Goal: Task Accomplishment & Management: Use online tool/utility

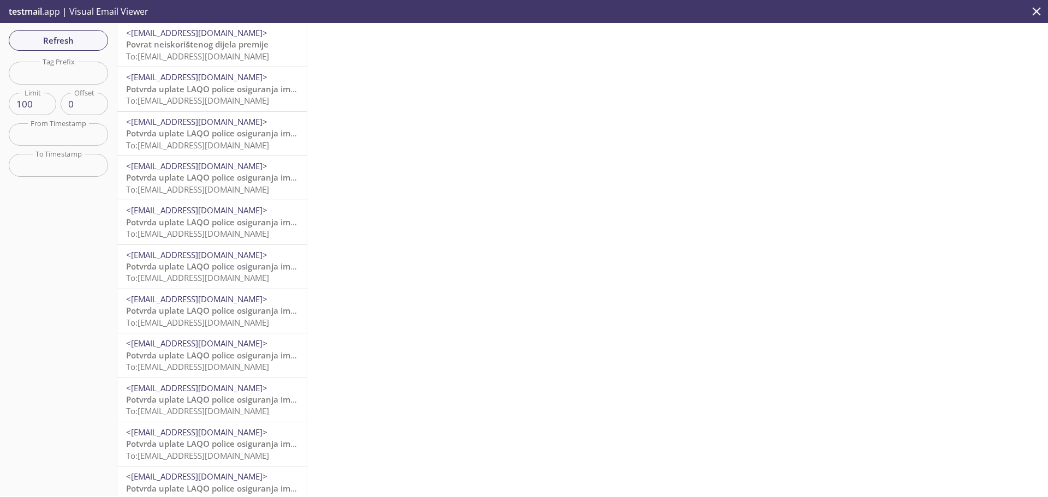
click at [72, 38] on span "Refresh" at bounding box center [58, 40] width 82 height 14
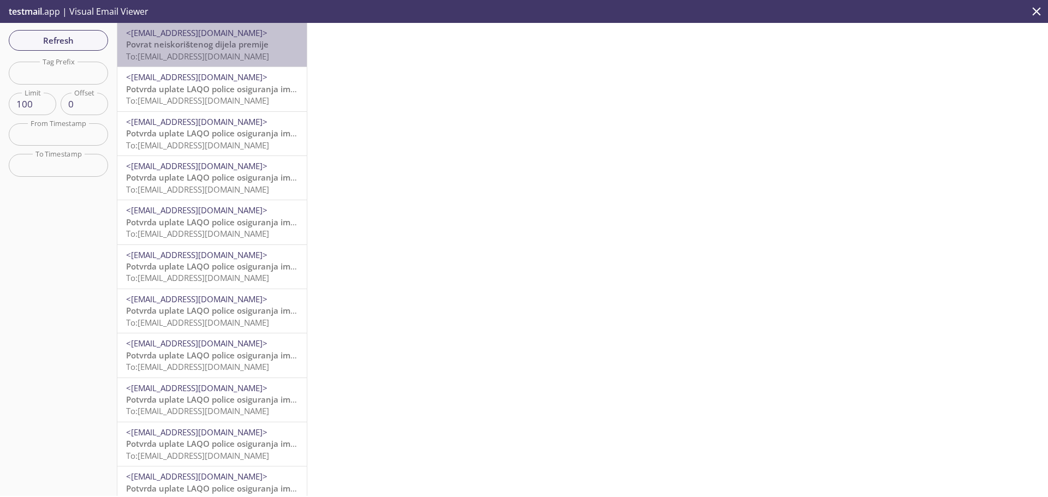
click at [214, 47] on span "Povrat neiskorištenog dijela premije" at bounding box center [197, 44] width 142 height 11
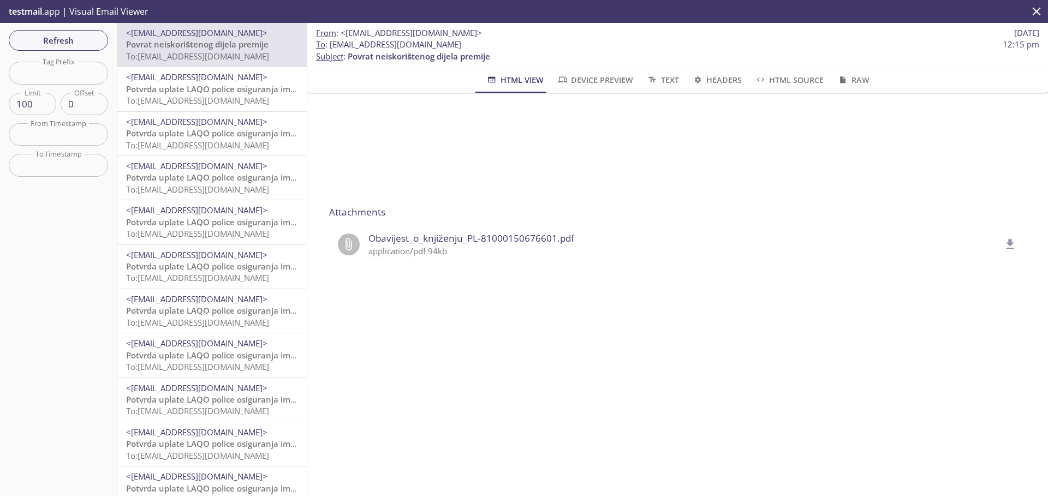
click at [235, 234] on span "To: [EMAIL_ADDRESS][DOMAIN_NAME]" at bounding box center [197, 233] width 143 height 11
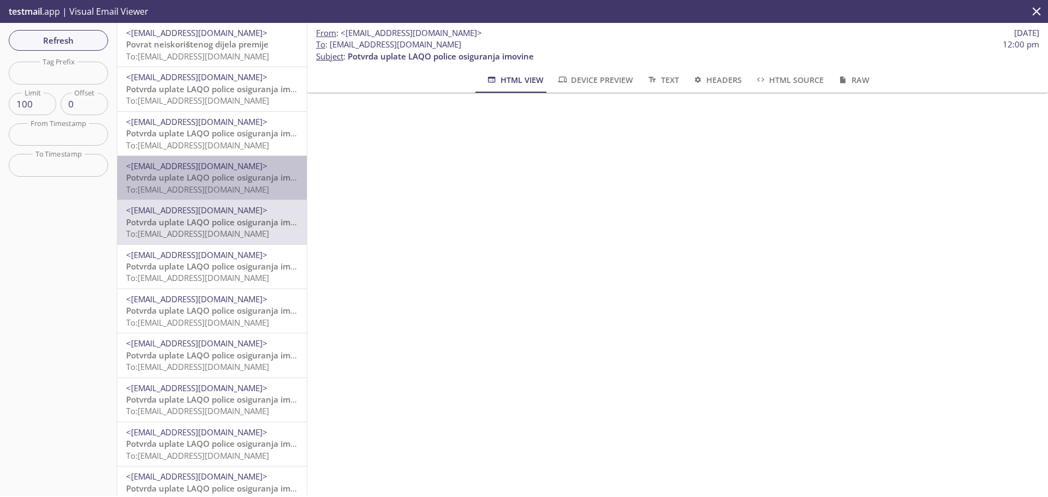
click at [243, 192] on span "To: [EMAIL_ADDRESS][DOMAIN_NAME]" at bounding box center [197, 189] width 143 height 11
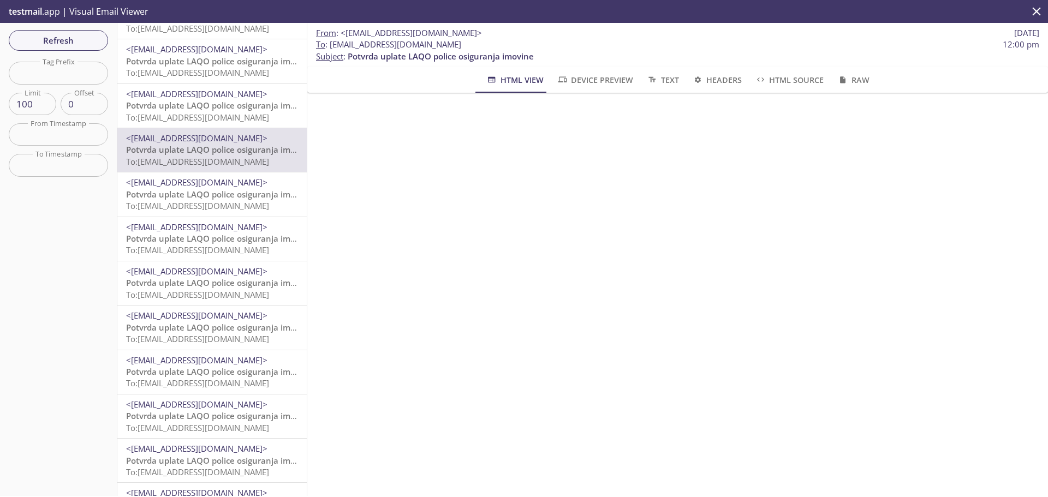
scroll to position [55, 0]
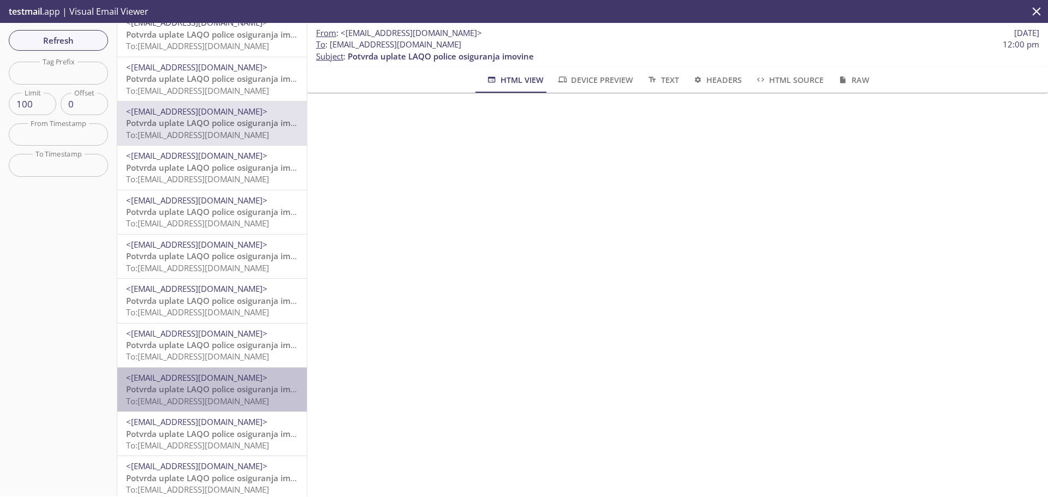
click at [228, 391] on span "Potvrda uplate LAQO police osiguranja imovine" at bounding box center [219, 389] width 186 height 11
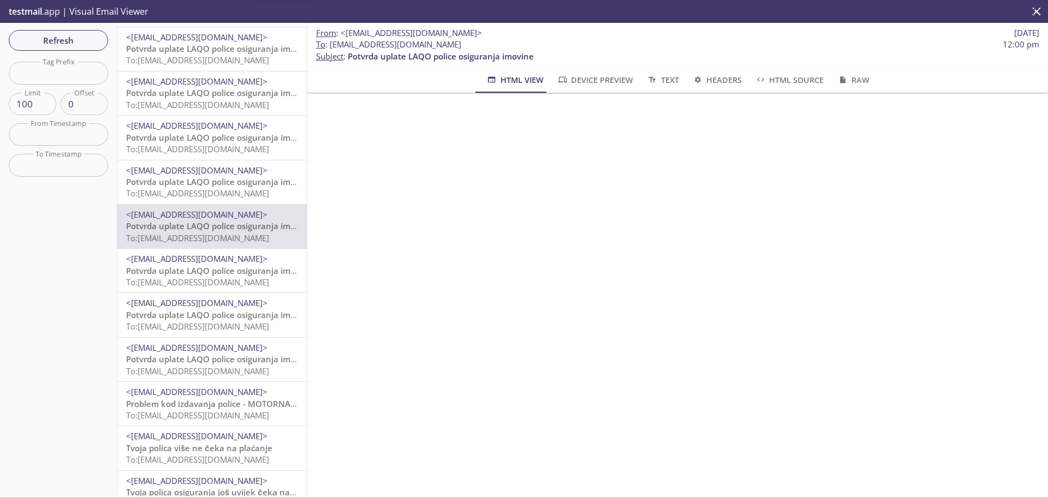
scroll to position [218, 0]
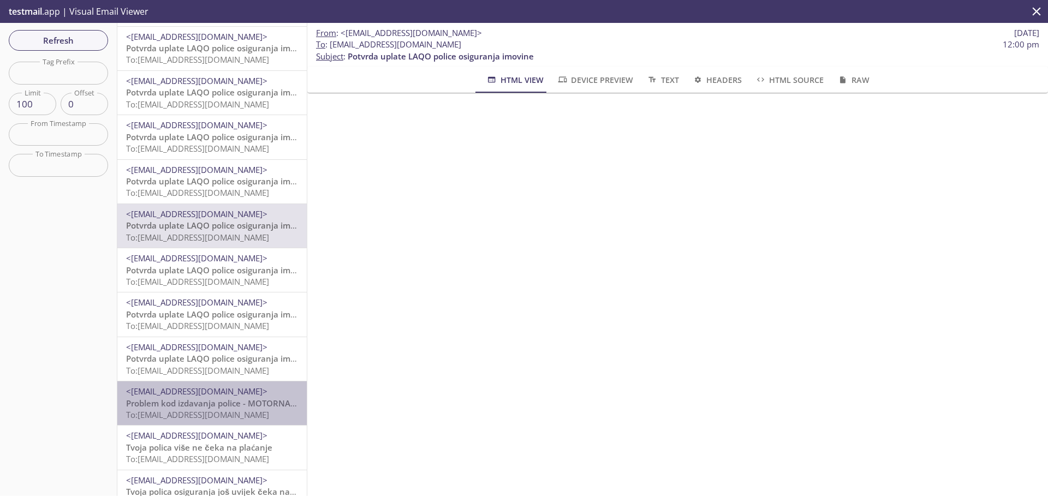
click at [228, 396] on span "<[EMAIL_ADDRESS][DOMAIN_NAME]>" at bounding box center [212, 391] width 172 height 11
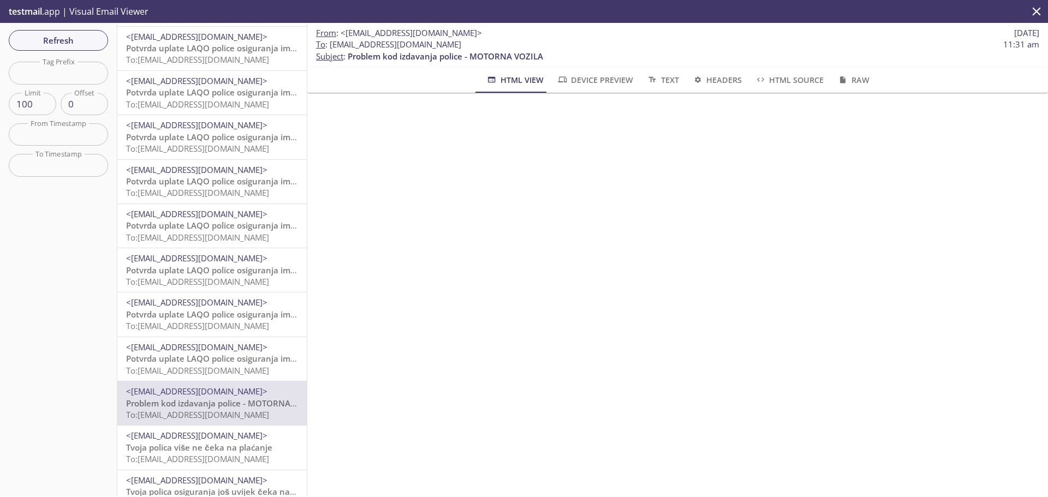
click at [241, 356] on span "Potvrda uplate LAQO police osiguranja imovine" at bounding box center [219, 358] width 186 height 11
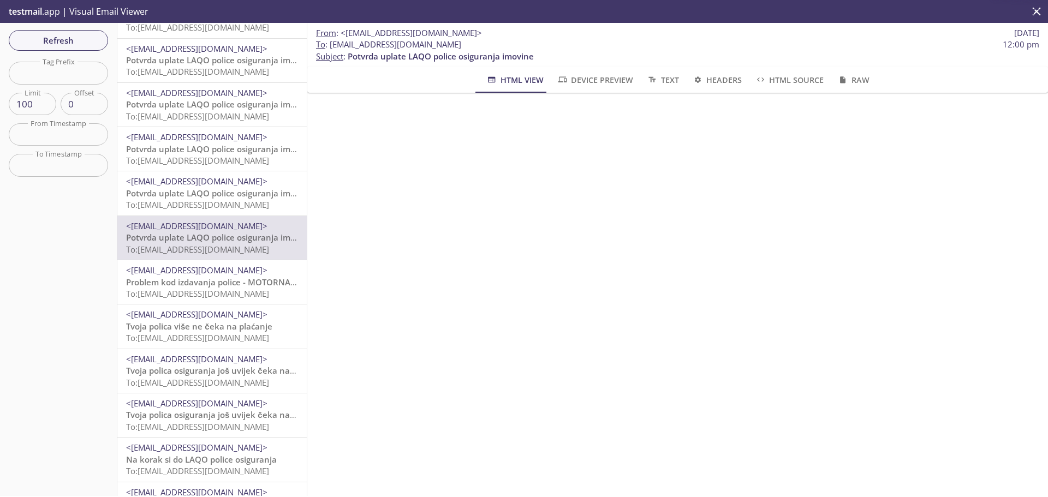
scroll to position [382, 0]
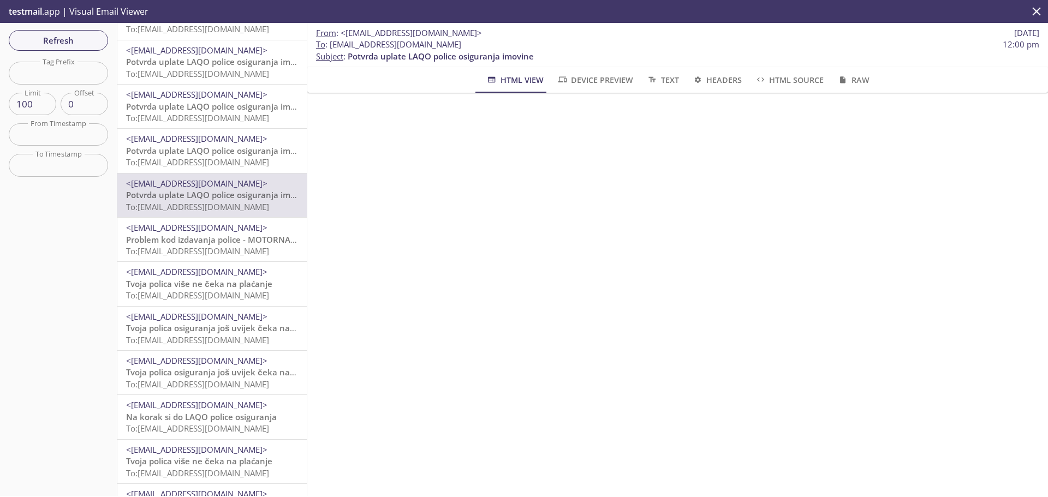
click at [219, 429] on span "To: [EMAIL_ADDRESS][DOMAIN_NAME]" at bounding box center [197, 428] width 143 height 11
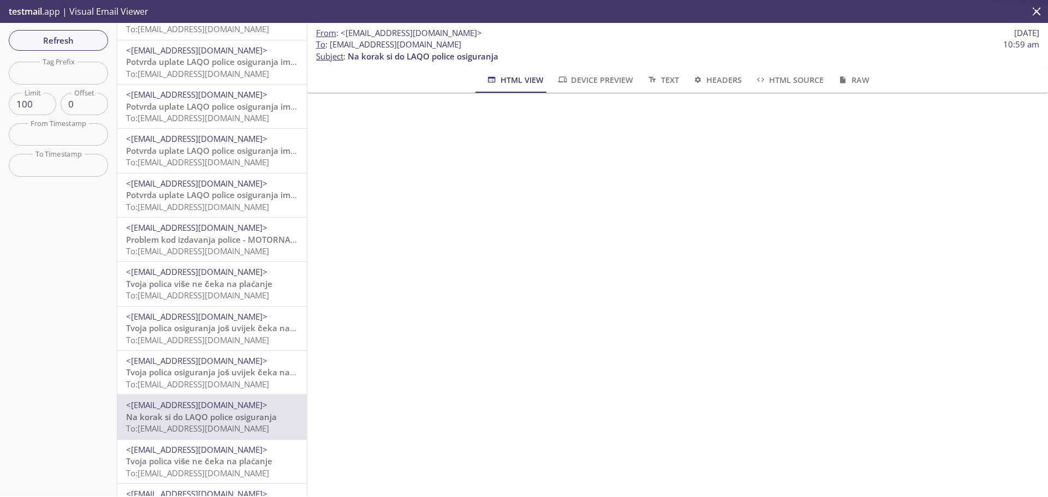
click at [221, 383] on span "To: [EMAIL_ADDRESS][DOMAIN_NAME]" at bounding box center [197, 384] width 143 height 11
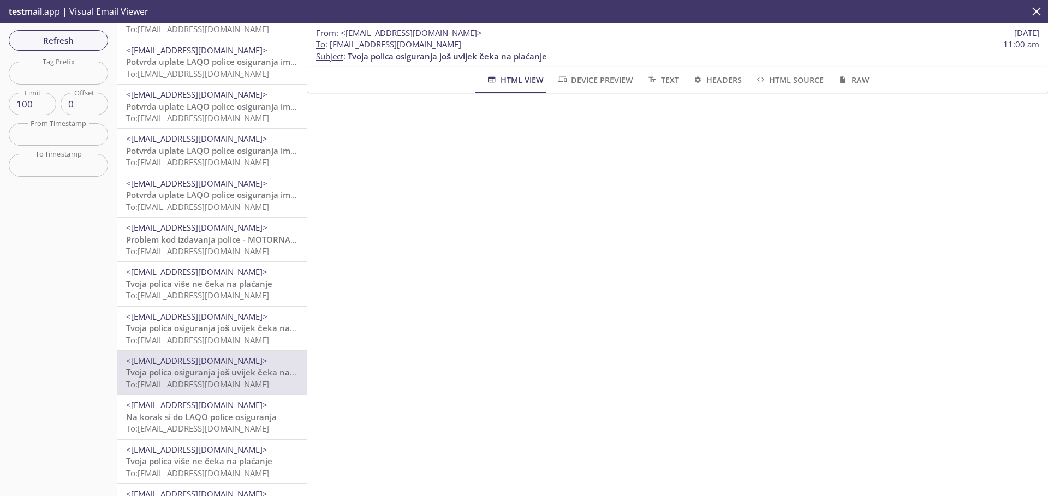
click at [215, 340] on span "To: [EMAIL_ADDRESS][DOMAIN_NAME]" at bounding box center [197, 339] width 143 height 11
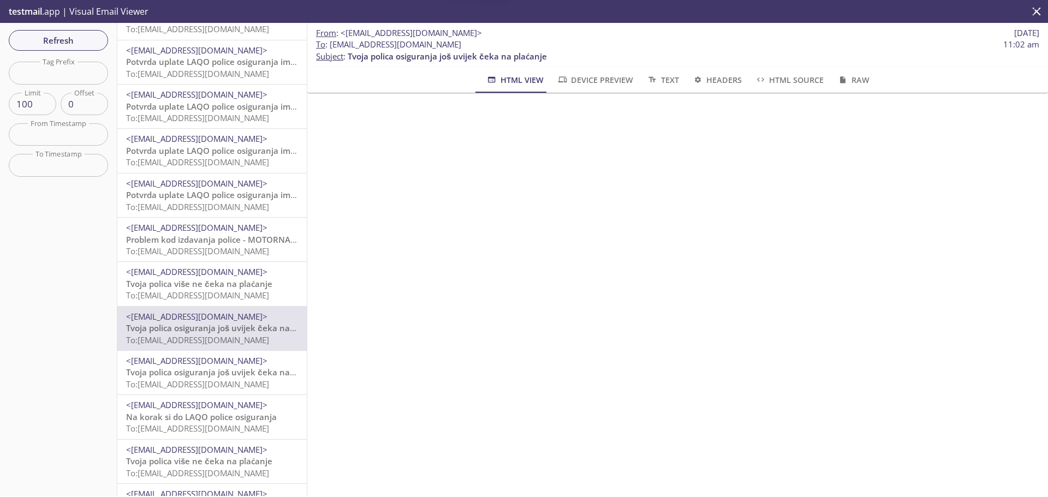
scroll to position [109, 0]
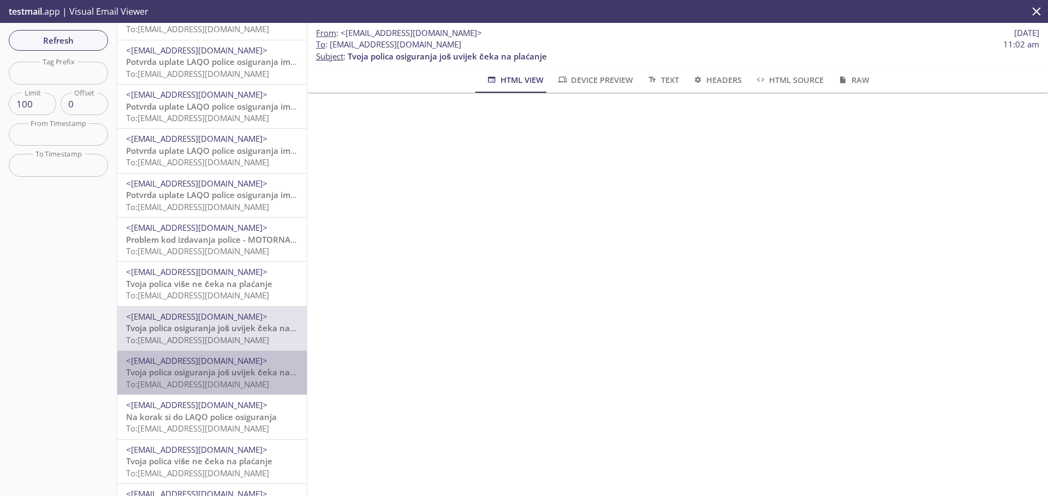
click at [227, 367] on span "Tvoja polica osiguranja još uvijek čeka na plaćanje" at bounding box center [225, 372] width 199 height 11
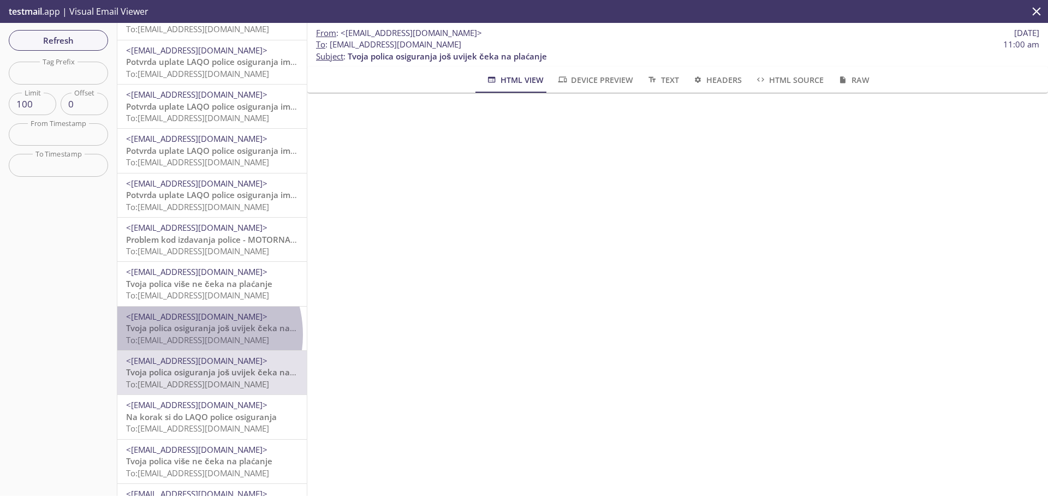
click at [184, 335] on span "To: [EMAIL_ADDRESS][DOMAIN_NAME]" at bounding box center [197, 339] width 143 height 11
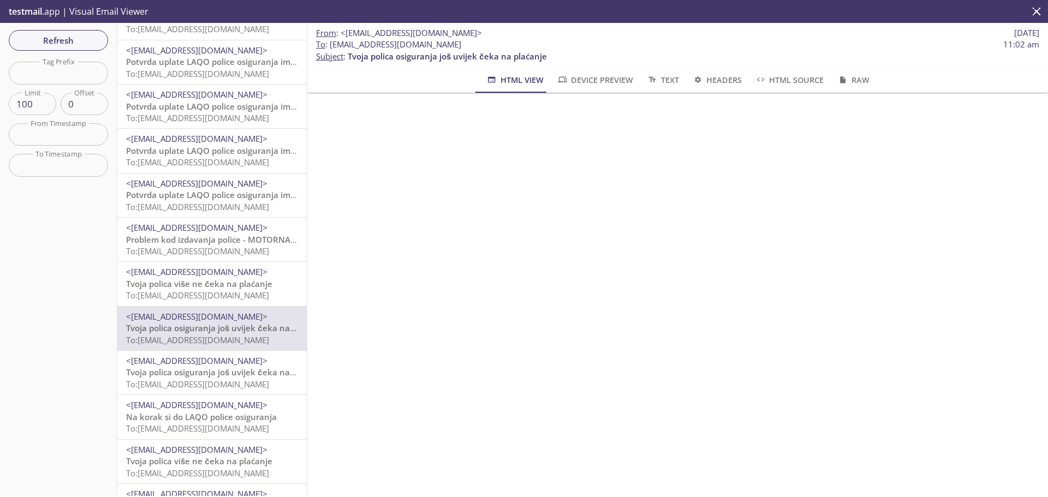
click at [200, 290] on span "To: [EMAIL_ADDRESS][DOMAIN_NAME]" at bounding box center [197, 295] width 143 height 11
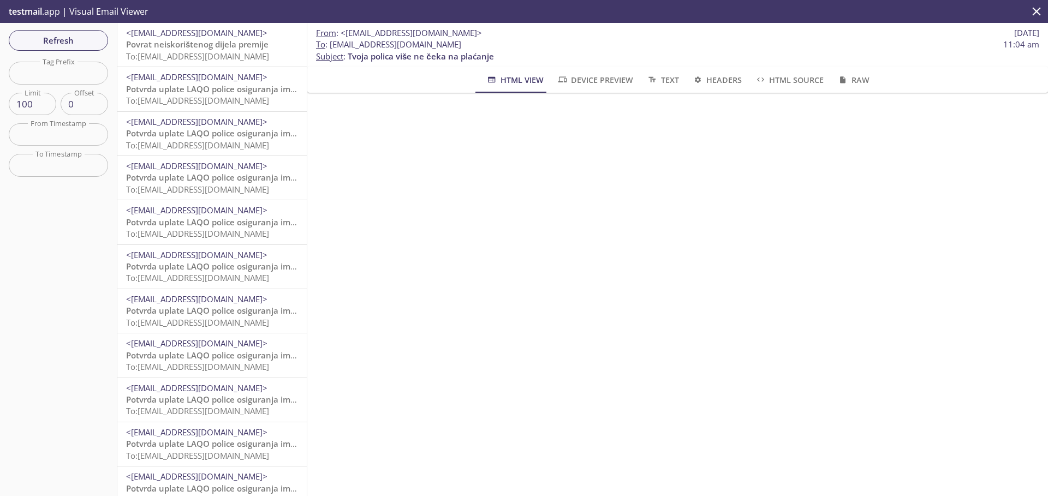
click at [179, 48] on span "Povrat neiskorištenog dijela premije" at bounding box center [197, 44] width 142 height 11
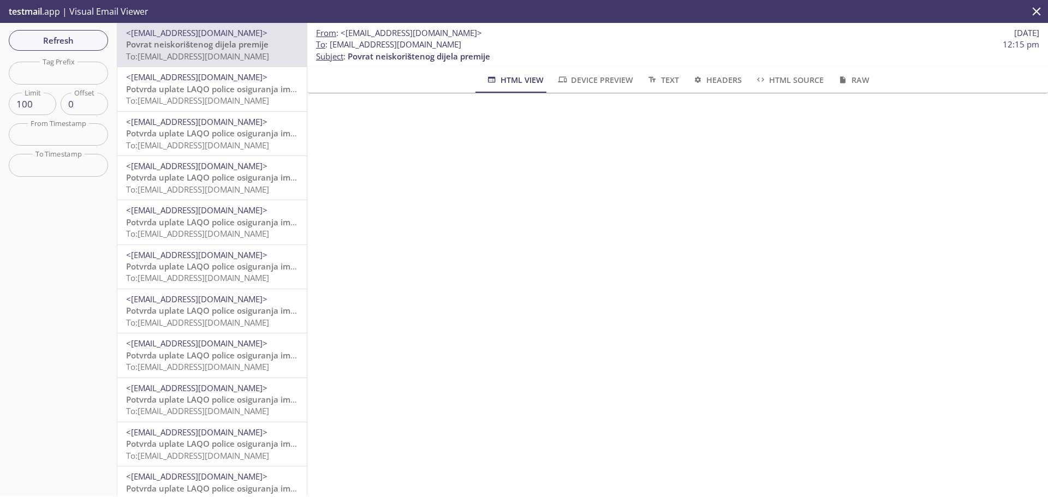
drag, startPoint x: 462, startPoint y: 45, endPoint x: 355, endPoint y: 39, distance: 107.7
click at [355, 39] on span "To : [EMAIL_ADDRESS][DOMAIN_NAME]" at bounding box center [388, 44] width 145 height 11
copy span "amqgsjpqev9pdk5k9bnazgtd"
click at [40, 87] on div "Refresh Filters Tag Prefix Tag Prefix Limit 100 Limit Offset 0 Offset From Time…" at bounding box center [58, 259] width 117 height 473
click at [47, 79] on input "text" at bounding box center [58, 73] width 99 height 22
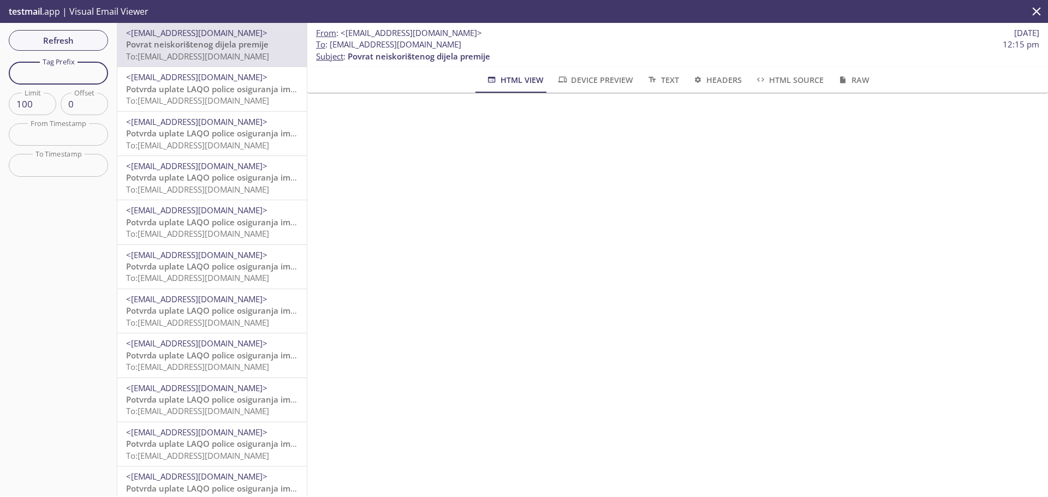
paste input "amqgsjpqev9pdk5k9bnazgtd"
type input "amqgsjpqev9pdk5k9bnazgtd"
click at [67, 43] on span "Refresh" at bounding box center [58, 40] width 82 height 14
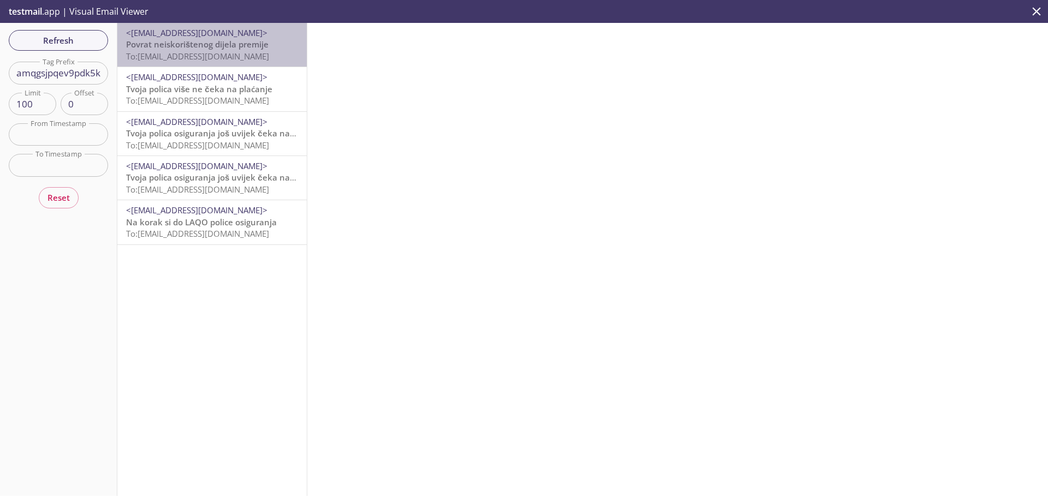
click at [236, 52] on span "To: [EMAIL_ADDRESS][DOMAIN_NAME]" at bounding box center [197, 56] width 143 height 11
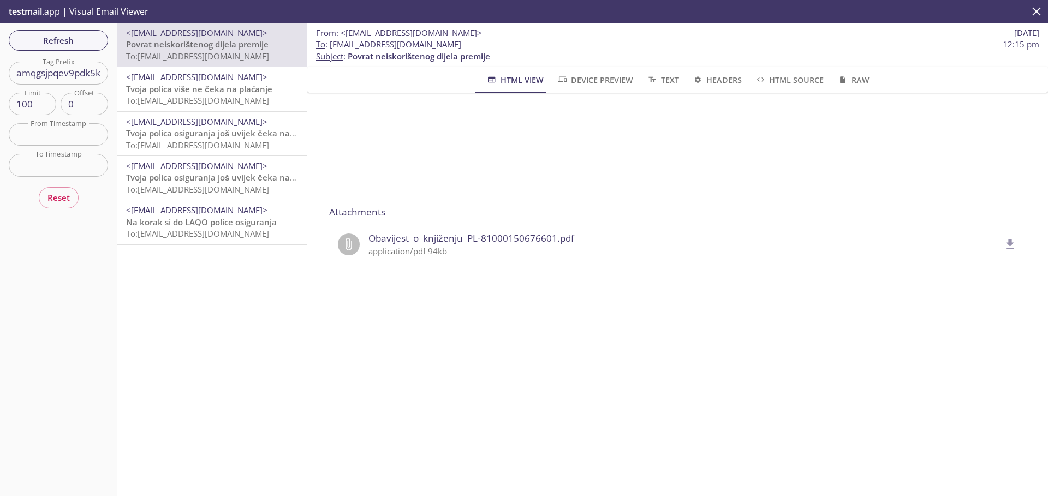
click at [1003, 244] on icon "delete" at bounding box center [1010, 244] width 14 height 14
